Goal: Task Accomplishment & Management: Manage account settings

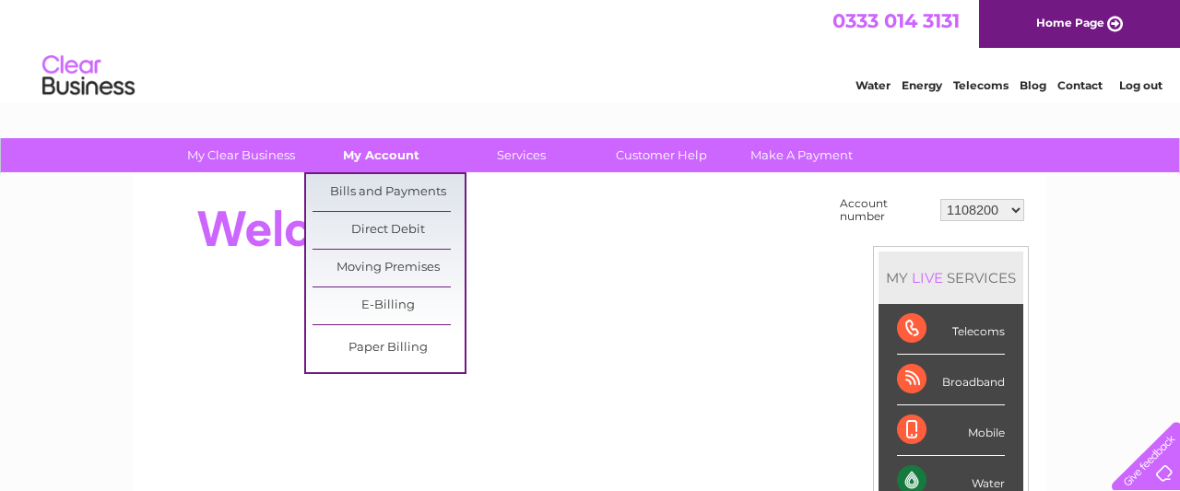
click at [364, 165] on link "My Account" at bounding box center [381, 155] width 152 height 34
click at [368, 185] on link "Bills and Payments" at bounding box center [389, 192] width 152 height 37
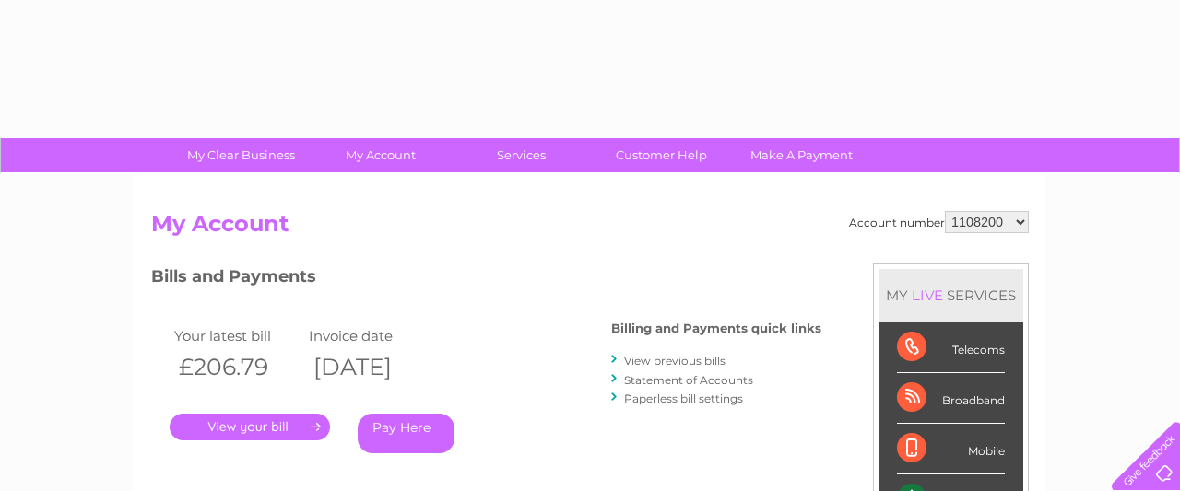
click at [239, 428] on link "." at bounding box center [250, 427] width 160 height 27
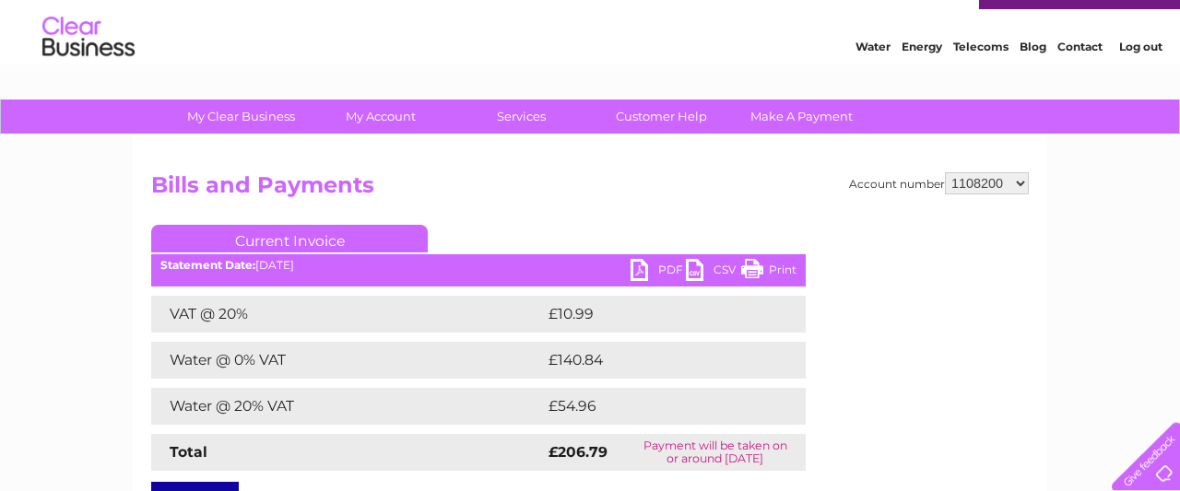
scroll to position [43, 0]
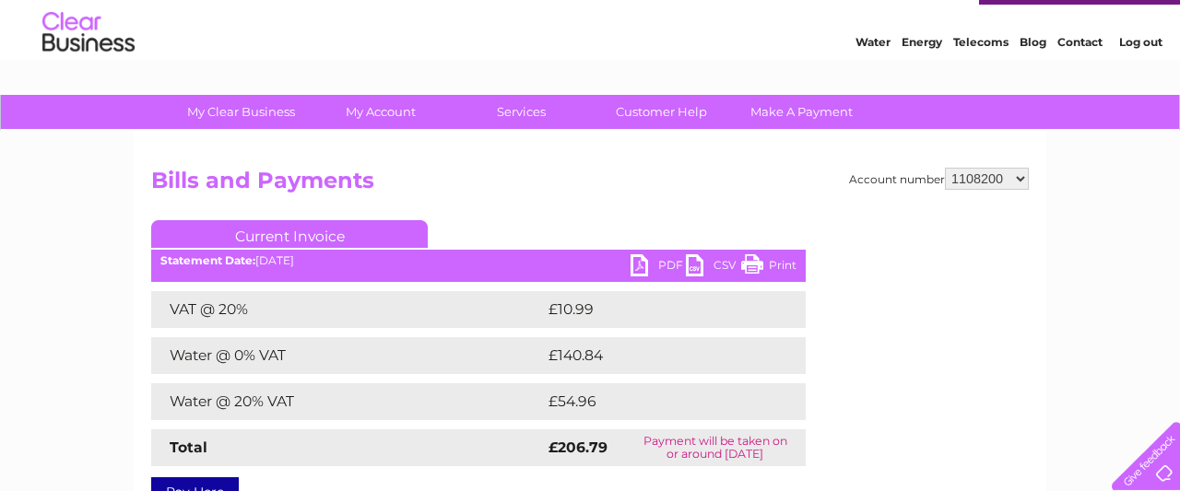
click at [648, 276] on link "PDF" at bounding box center [658, 267] width 55 height 27
